Goal: Find specific page/section: Find specific page/section

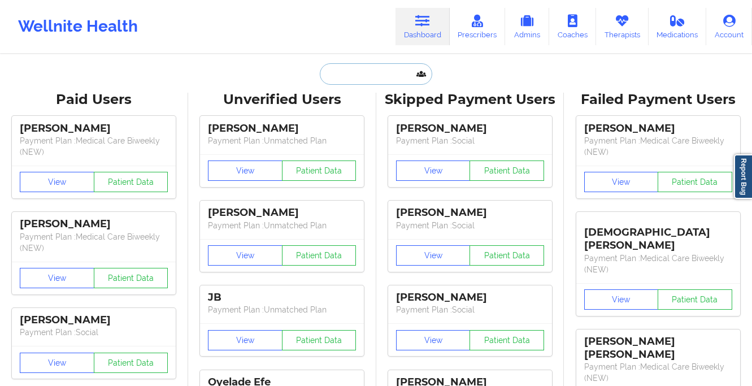
click at [369, 68] on input "text" at bounding box center [376, 73] width 112 height 21
paste input "[PERSON_NAME]"
type input "[PERSON_NAME]"
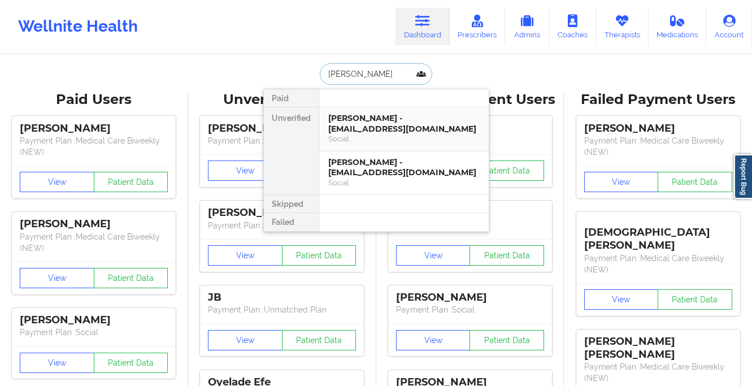
click at [377, 128] on div "[PERSON_NAME] - [EMAIL_ADDRESS][DOMAIN_NAME]" at bounding box center [403, 123] width 151 height 21
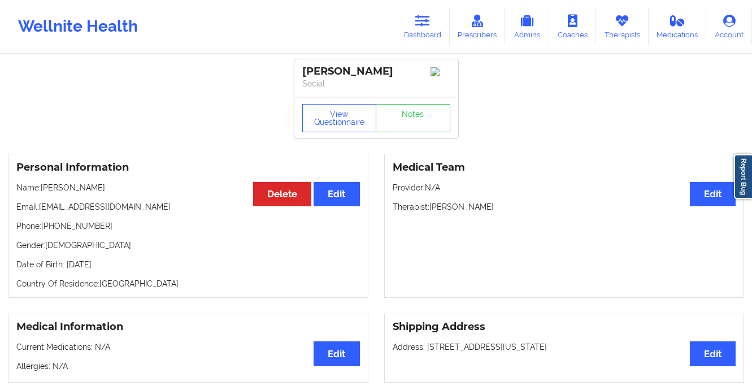
click at [108, 22] on div "Wellnite Health" at bounding box center [78, 26] width 156 height 45
click at [423, 23] on icon at bounding box center [422, 21] width 15 height 12
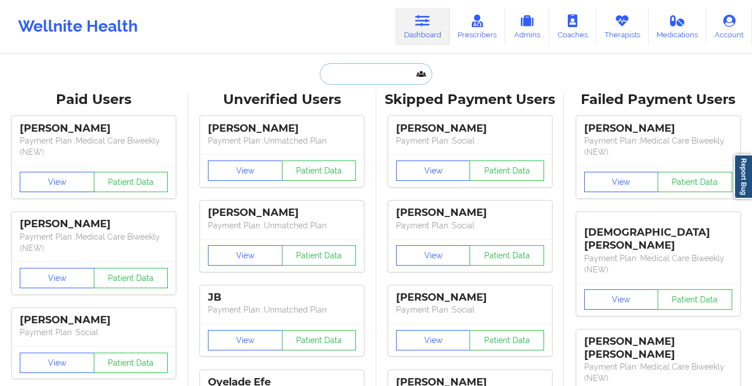
click at [346, 76] on input "text" at bounding box center [376, 73] width 112 height 21
paste input "[EMAIL_ADDRESS][DOMAIN_NAME]"
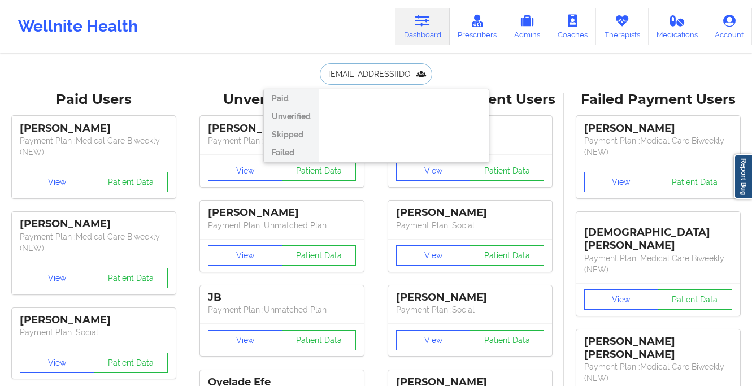
click at [390, 72] on input "[EMAIL_ADDRESS][DOMAIN_NAME]" at bounding box center [376, 73] width 112 height 21
paste input "[DEMOGRAPHIC_DATA][PERSON_NAME]"
type input "[DEMOGRAPHIC_DATA][PERSON_NAME]"
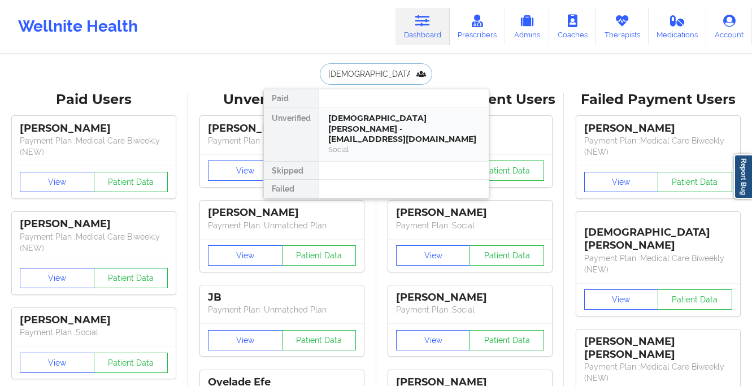
click at [394, 125] on div "[DEMOGRAPHIC_DATA][PERSON_NAME] - [EMAIL_ADDRESS][DOMAIN_NAME]" at bounding box center [403, 129] width 151 height 32
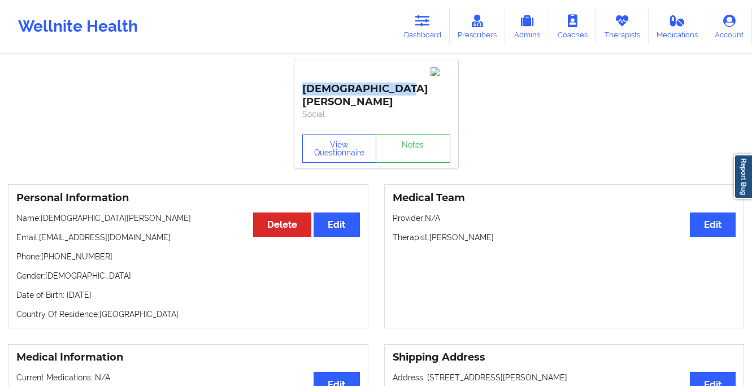
drag, startPoint x: 375, startPoint y: 67, endPoint x: 292, endPoint y: 68, distance: 83.1
copy div "[DEMOGRAPHIC_DATA][PERSON_NAME]"
drag, startPoint x: 425, startPoint y: 29, endPoint x: 385, endPoint y: 49, distance: 44.7
click at [425, 29] on link "Dashboard" at bounding box center [422, 26] width 54 height 37
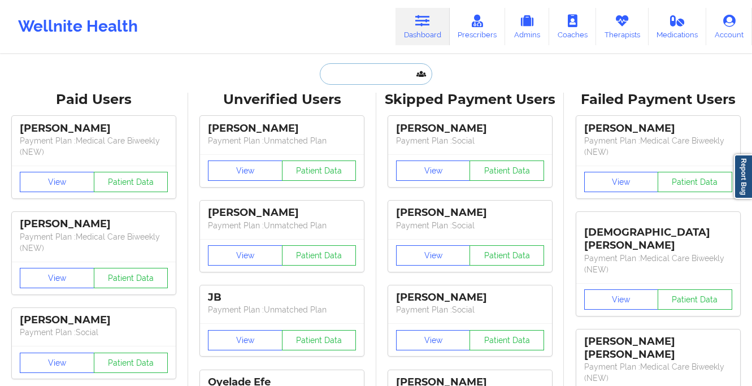
drag, startPoint x: 350, startPoint y: 80, endPoint x: 445, endPoint y: 11, distance: 116.5
click at [351, 80] on input "text" at bounding box center [376, 73] width 112 height 21
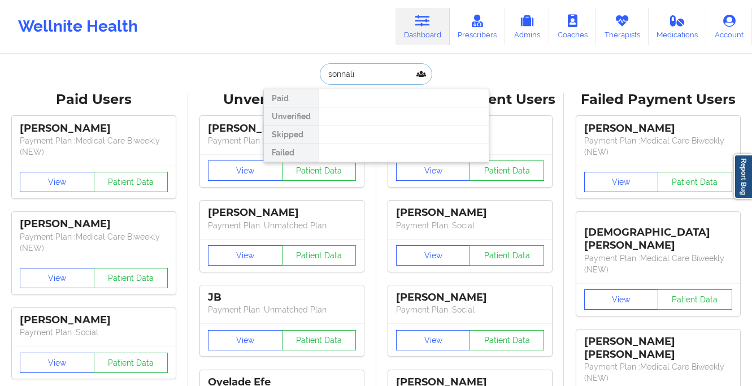
click at [350, 68] on input "sonnali" at bounding box center [376, 73] width 112 height 21
type input "[PERSON_NAME]"
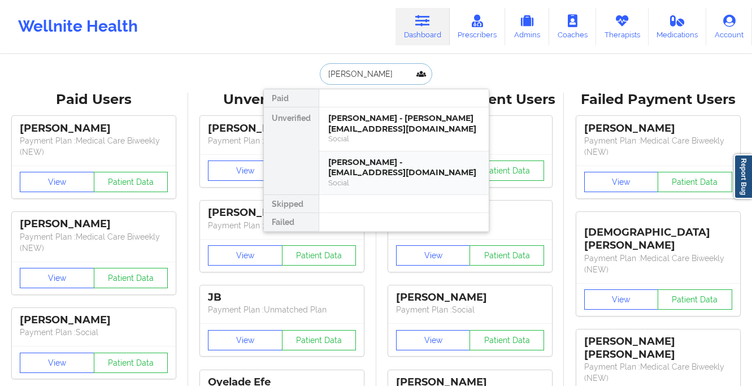
click at [433, 168] on div "[PERSON_NAME] - [EMAIL_ADDRESS][DOMAIN_NAME]" at bounding box center [403, 167] width 151 height 21
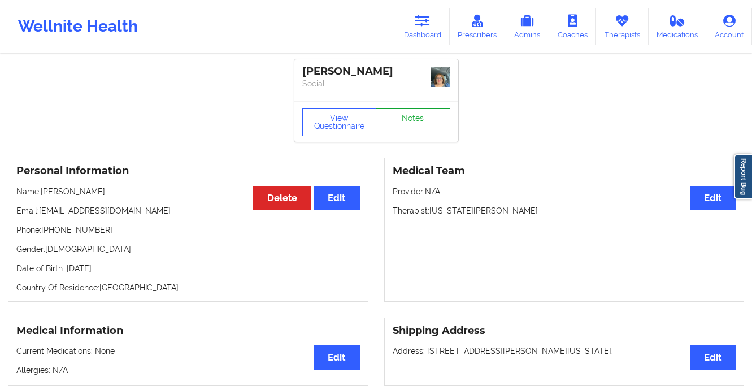
click at [430, 115] on link "Notes" at bounding box center [413, 122] width 75 height 28
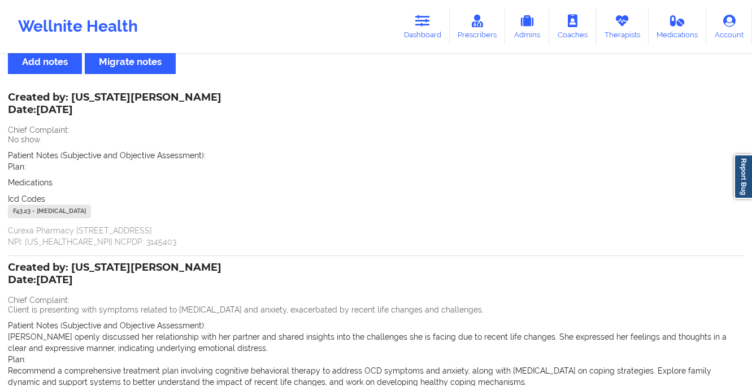
scroll to position [202, 0]
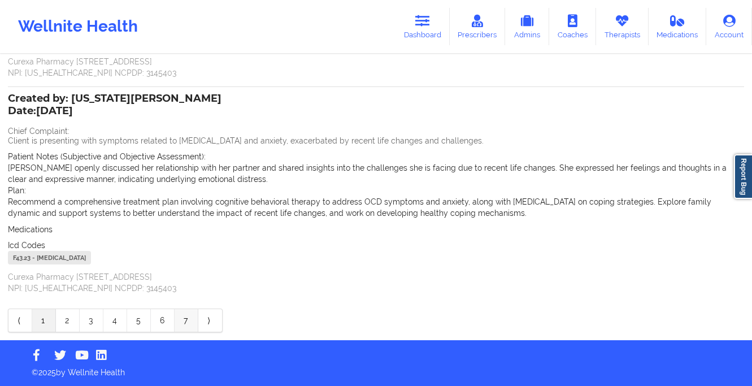
click at [189, 323] on link "7" at bounding box center [187, 320] width 24 height 23
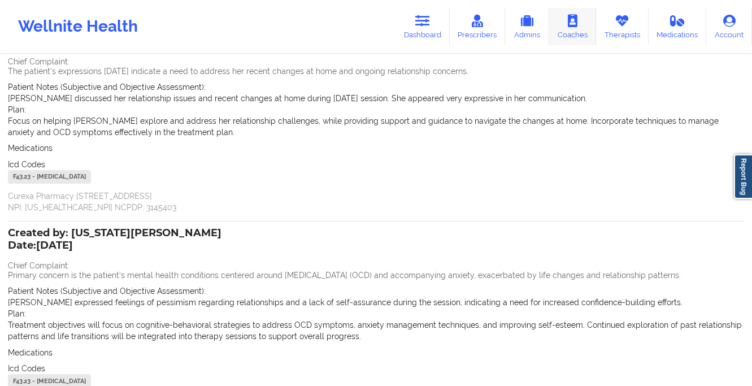
scroll to position [0, 0]
